Goal: Information Seeking & Learning: Learn about a topic

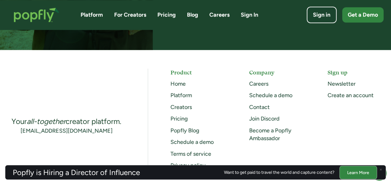
scroll to position [1654, 0]
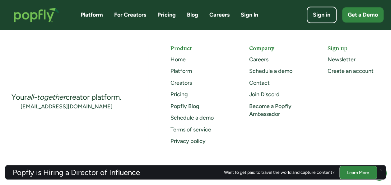
click at [178, 63] on div "Home" at bounding box center [198, 60] width 56 height 8
click at [178, 60] on link "Home" at bounding box center [177, 59] width 15 height 7
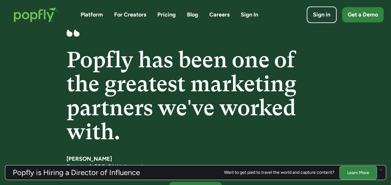
scroll to position [974, 0]
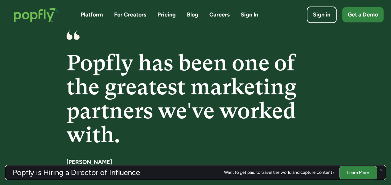
click at [192, 17] on link "Blog" at bounding box center [192, 15] width 11 height 8
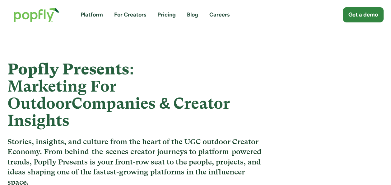
click at [76, 84] on strong "Marketing For Outdoor" at bounding box center [61, 94] width 109 height 35
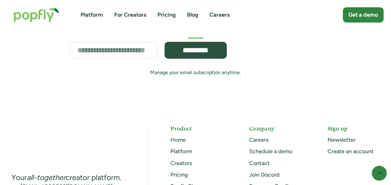
scroll to position [7393, 0]
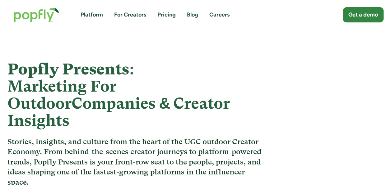
click at [113, 69] on h1 "Popfly Presents: Marketing For Outdoor Companies & Creator Insights" at bounding box center [136, 95] width 258 height 68
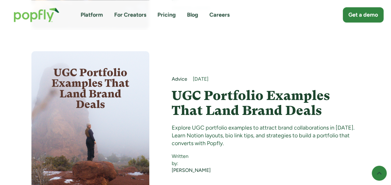
scroll to position [375, 0]
click at [233, 88] on h4 "UGC Portfolio Examples That Land Brand Deals" at bounding box center [266, 103] width 188 height 30
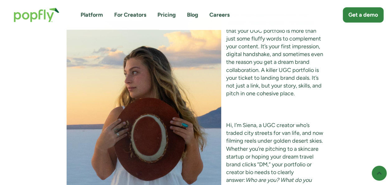
scroll to position [484, 0]
